Goal: Transaction & Acquisition: Book appointment/travel/reservation

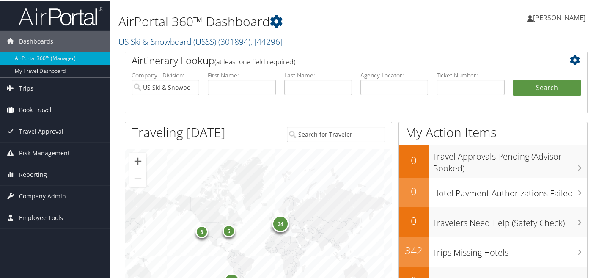
click at [31, 109] on span "Book Travel" at bounding box center [35, 109] width 33 height 21
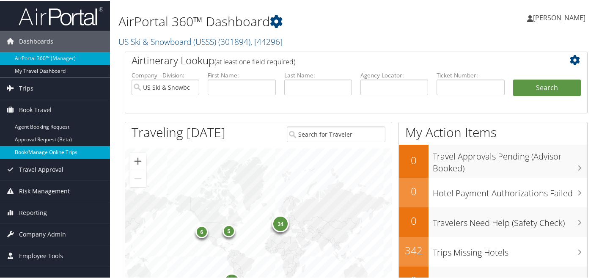
click at [38, 153] on link "Book/Manage Online Trips" at bounding box center [55, 151] width 110 height 13
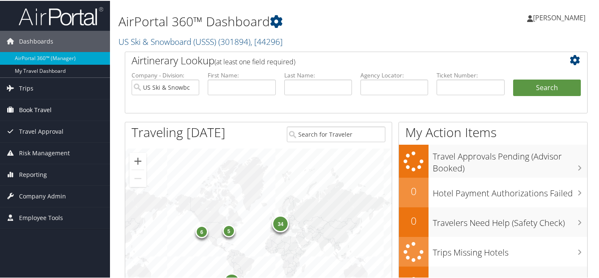
click at [39, 107] on span "Book Travel" at bounding box center [35, 109] width 33 height 21
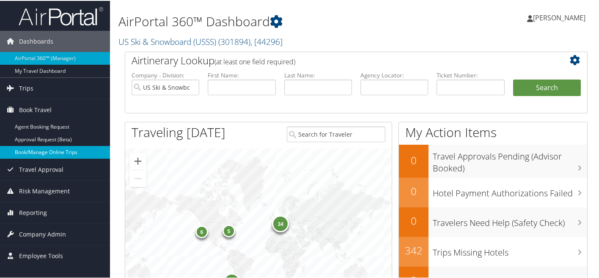
click at [35, 151] on link "Book/Manage Online Trips" at bounding box center [55, 151] width 110 height 13
